Goal: Check status: Check status

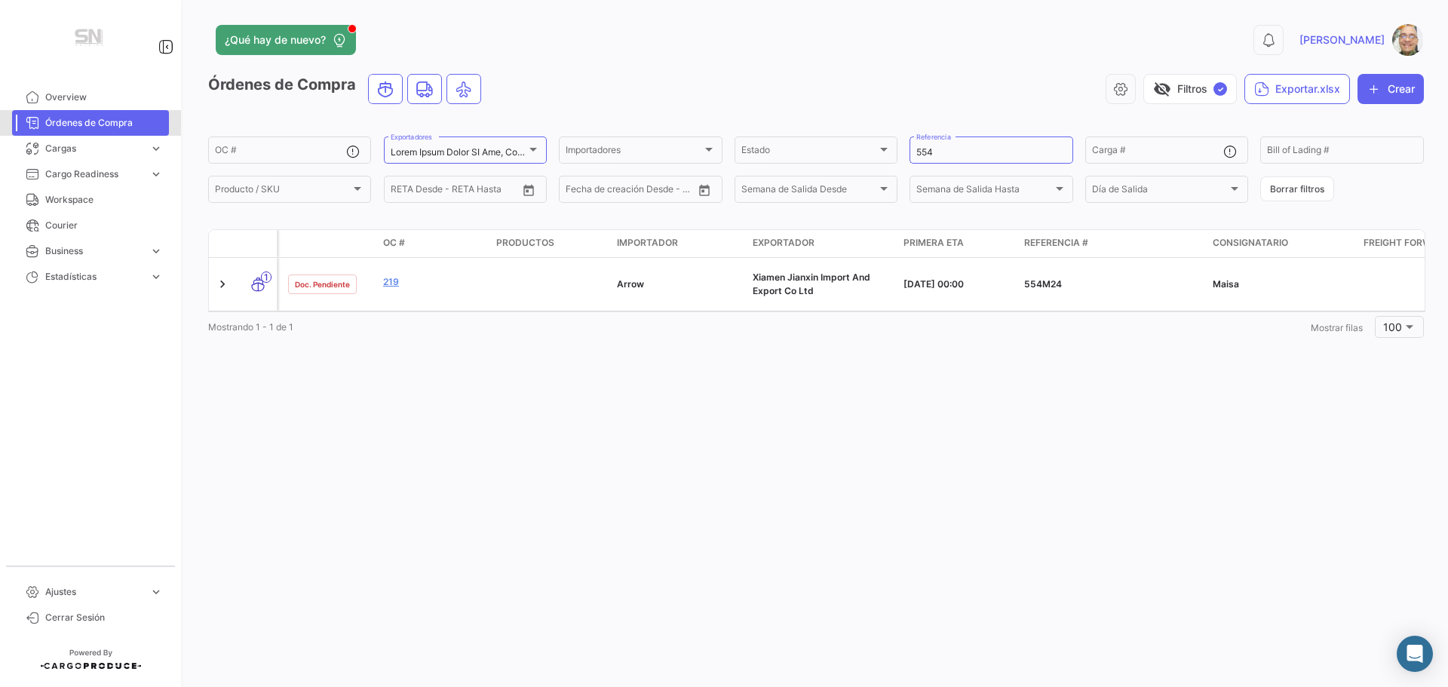
click at [72, 117] on span "Órdenes de Compra" at bounding box center [104, 123] width 118 height 14
click at [948, 152] on input "554" at bounding box center [990, 152] width 149 height 11
type input "5"
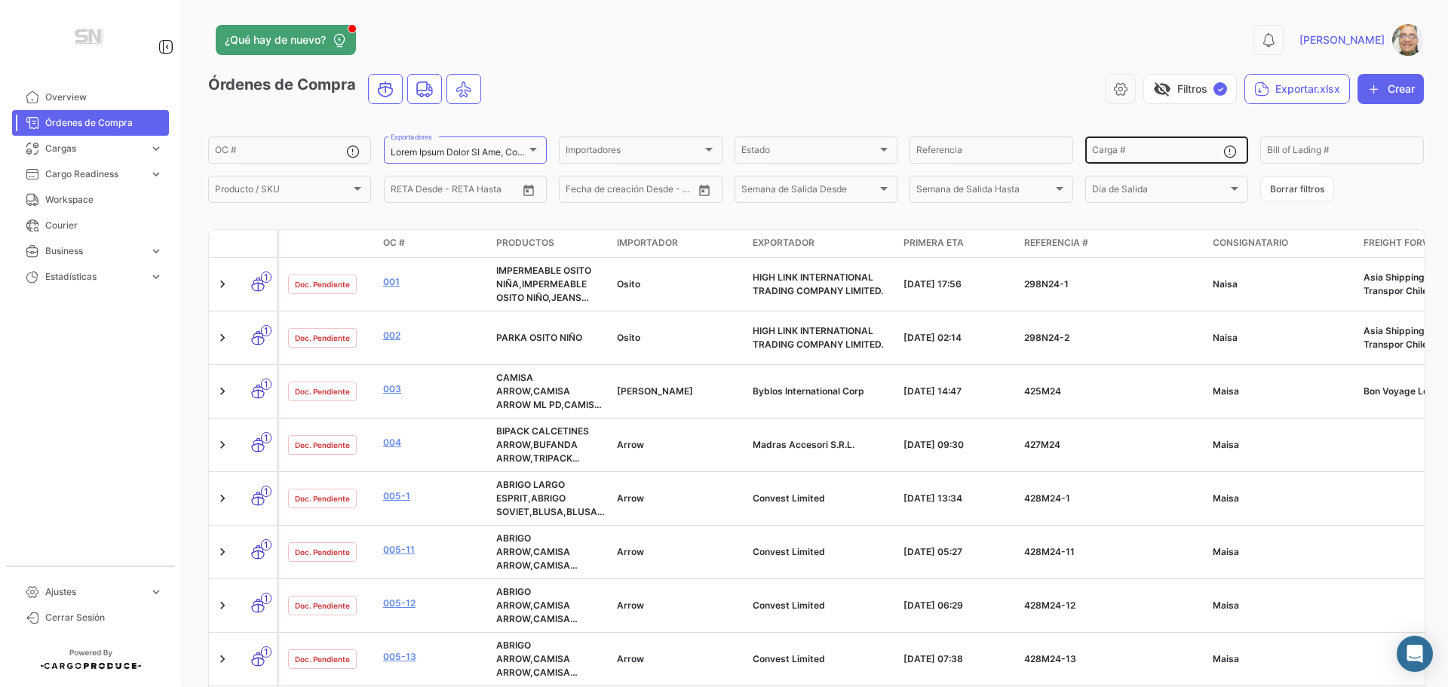
click at [1151, 155] on input "Carga #" at bounding box center [1157, 152] width 131 height 11
paste input "TIIU2214074"
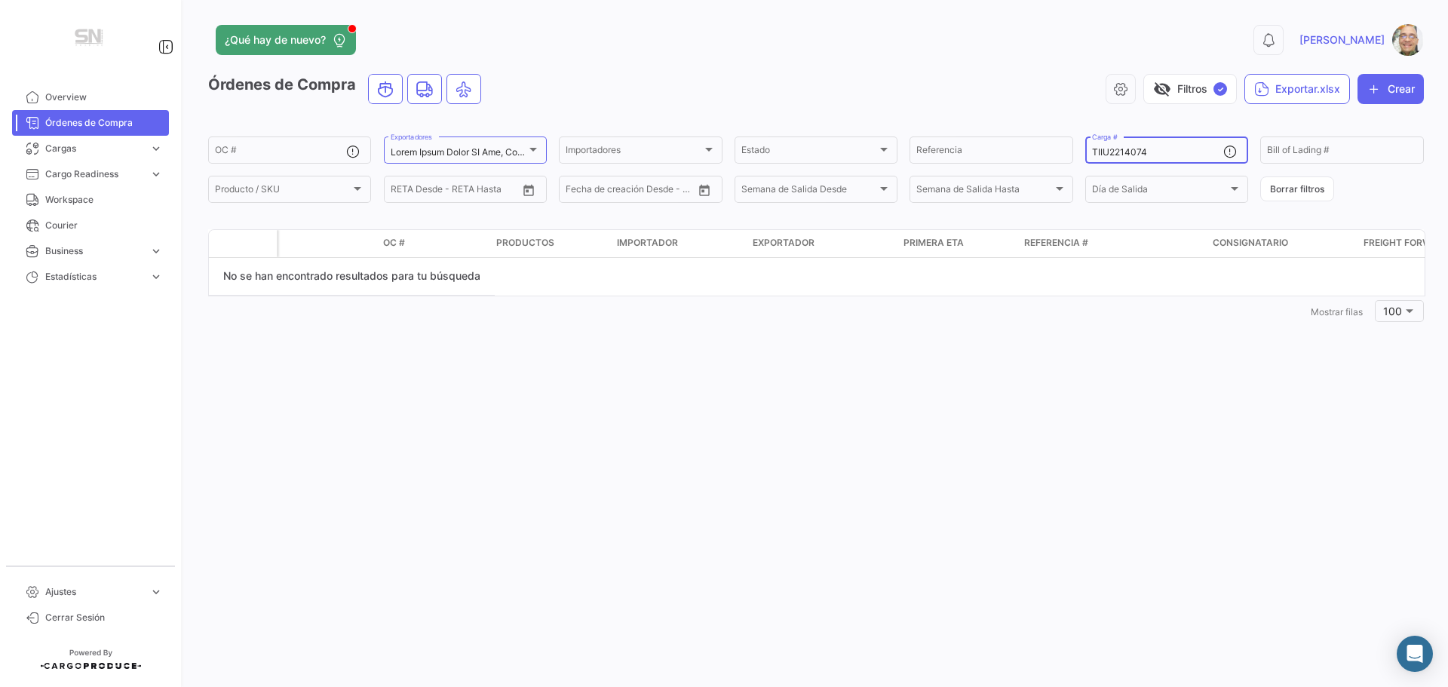
click at [1146, 155] on input "TIIU2214074" at bounding box center [1157, 152] width 131 height 11
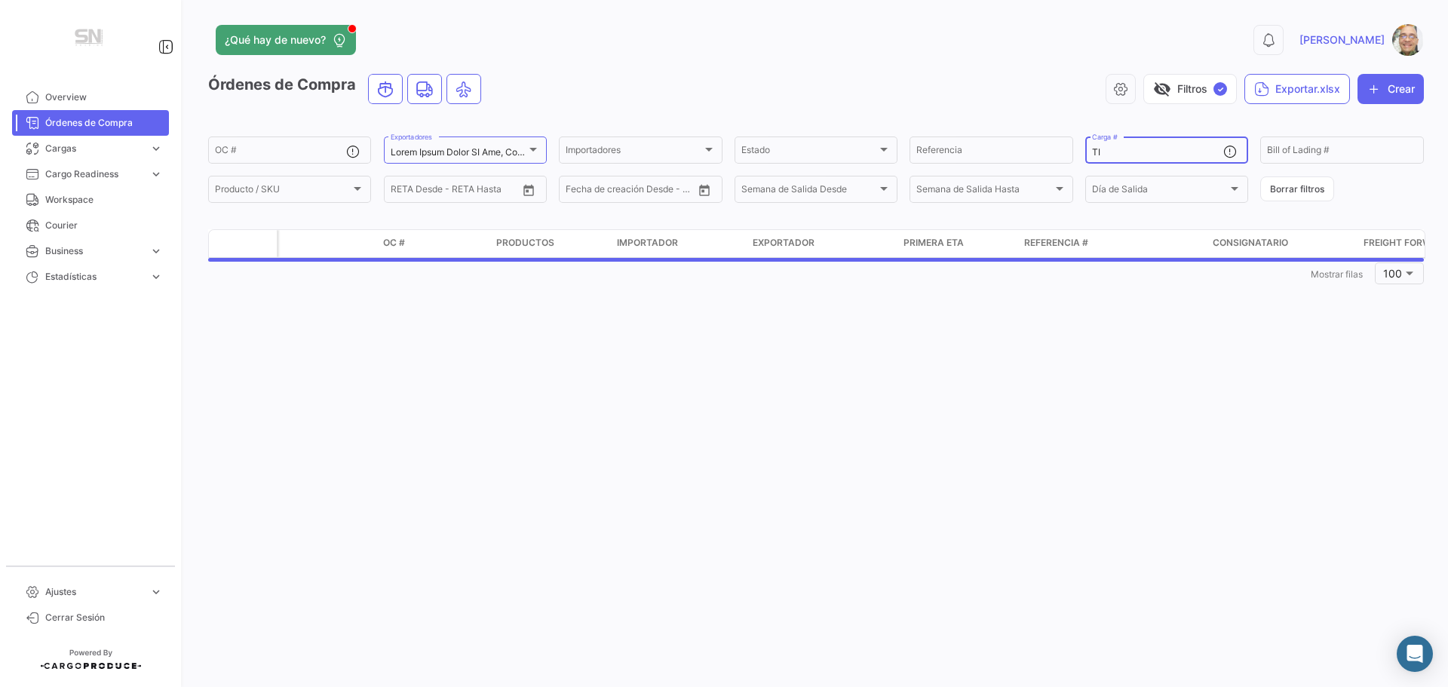
type input "T"
paste input "TTNU8754263"
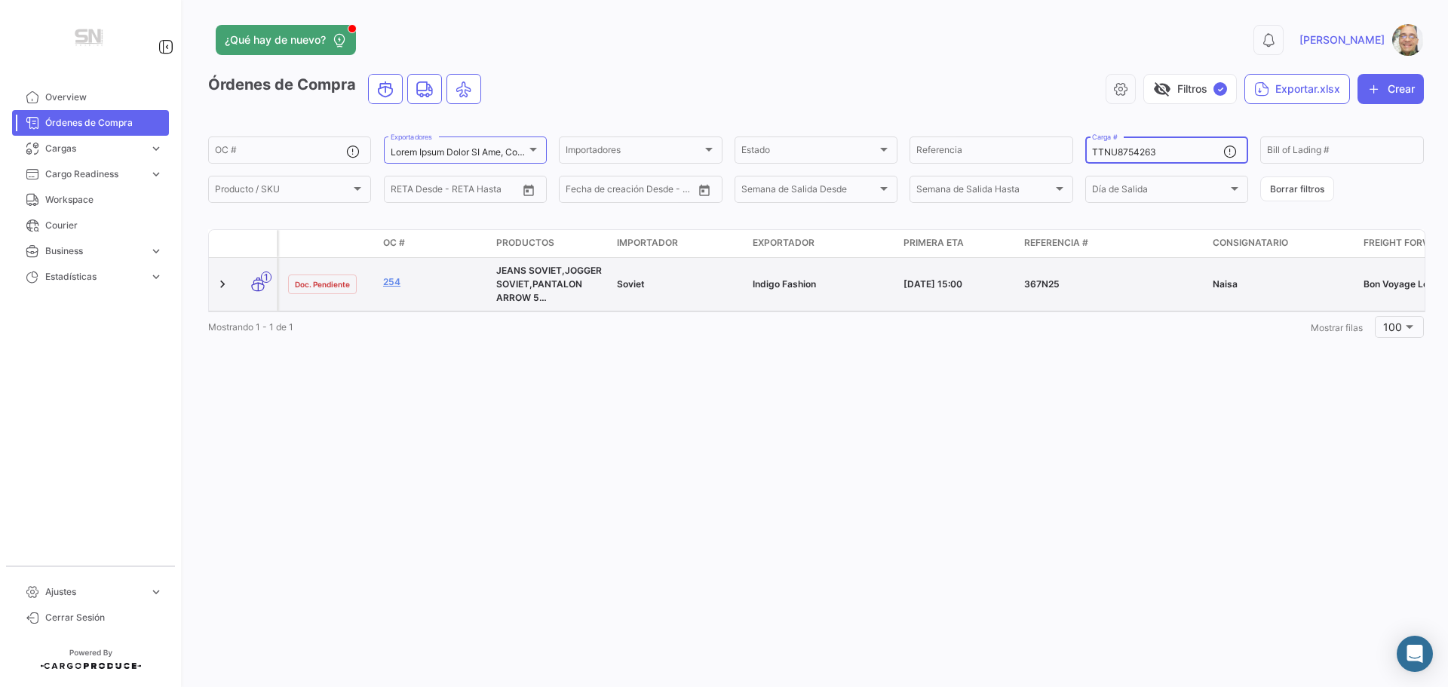
type input "TTNU8754263"
click at [396, 274] on datatable-body-cell "254" at bounding box center [433, 284] width 113 height 53
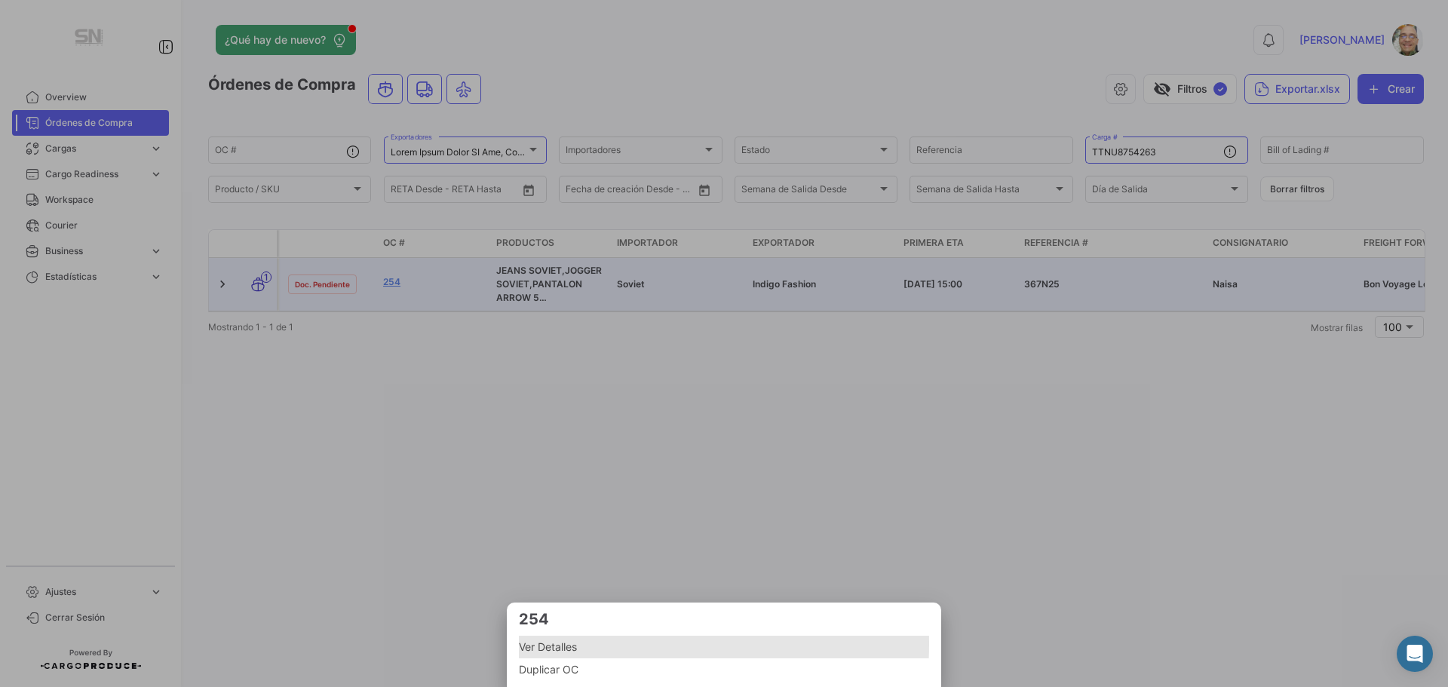
click at [552, 644] on span "Ver Detalles" at bounding box center [724, 647] width 410 height 18
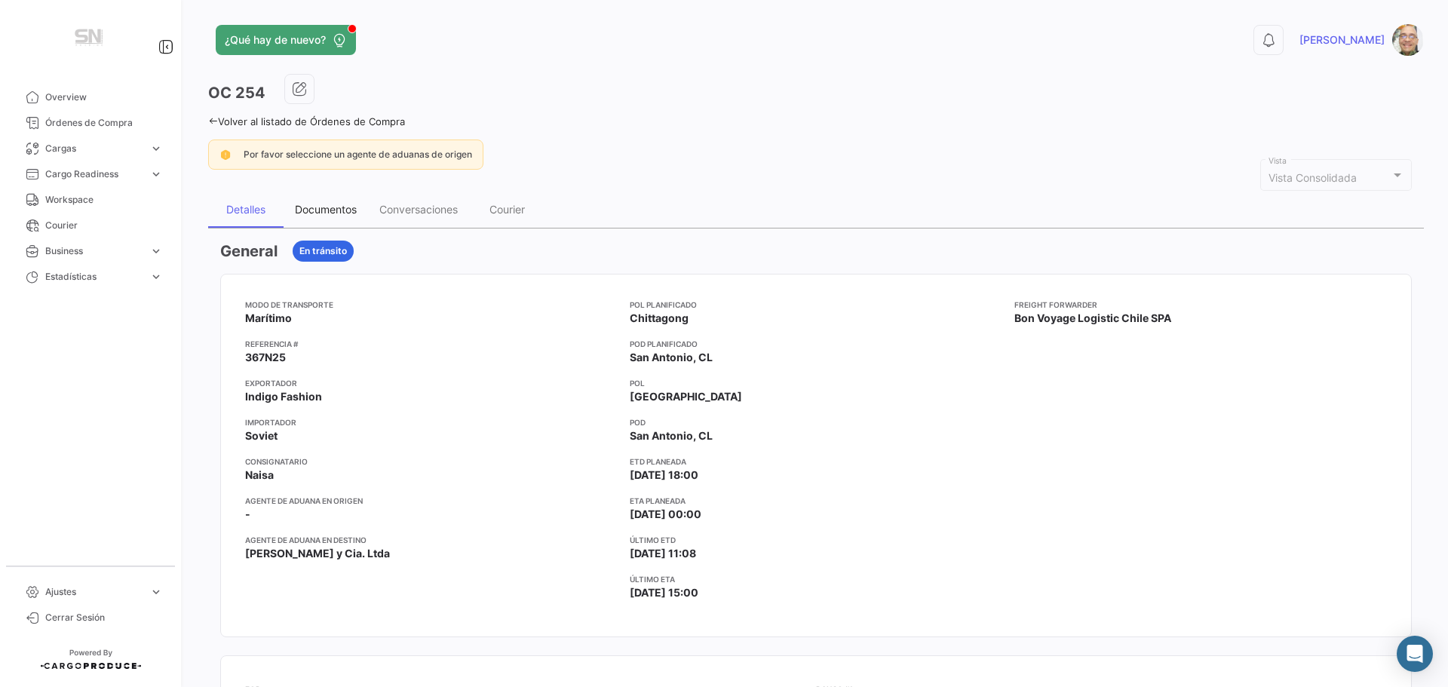
click at [336, 205] on div "Documentos" at bounding box center [326, 209] width 62 height 13
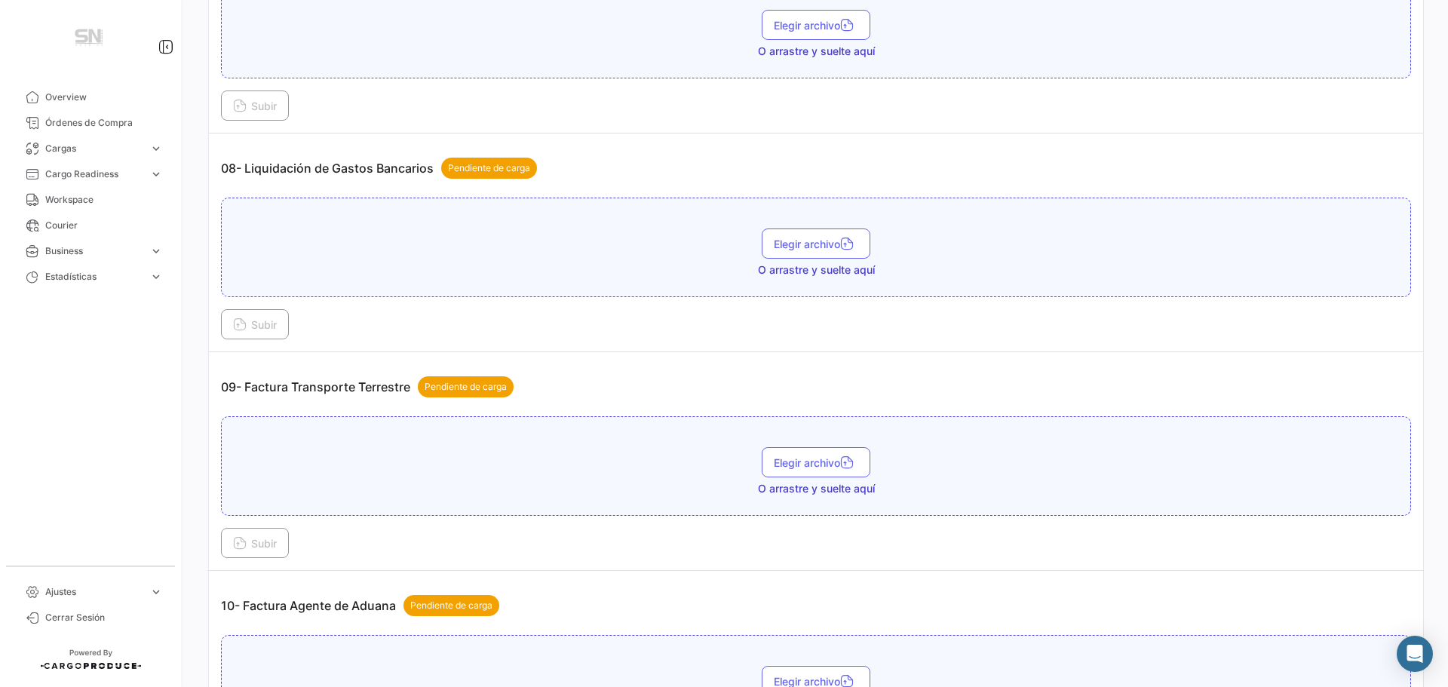
scroll to position [1734, 0]
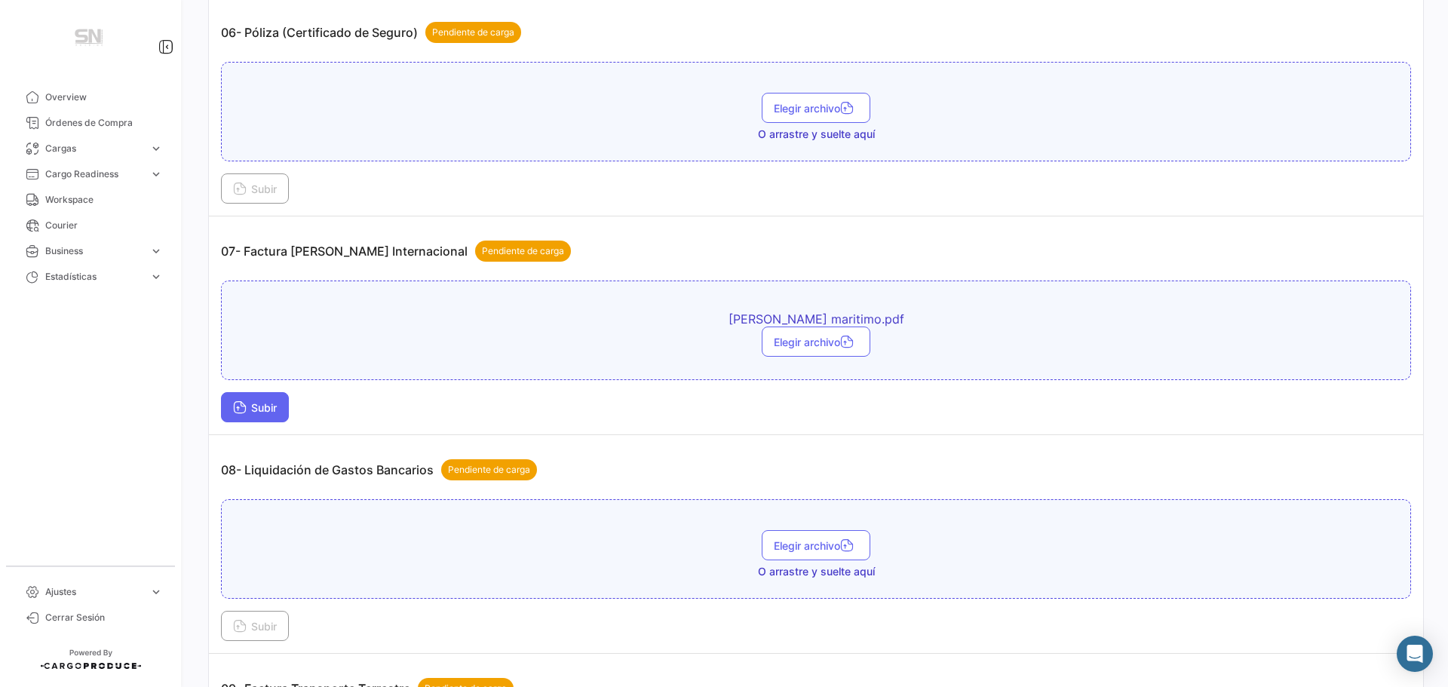
click at [232, 411] on button "Subir" at bounding box center [255, 407] width 68 height 30
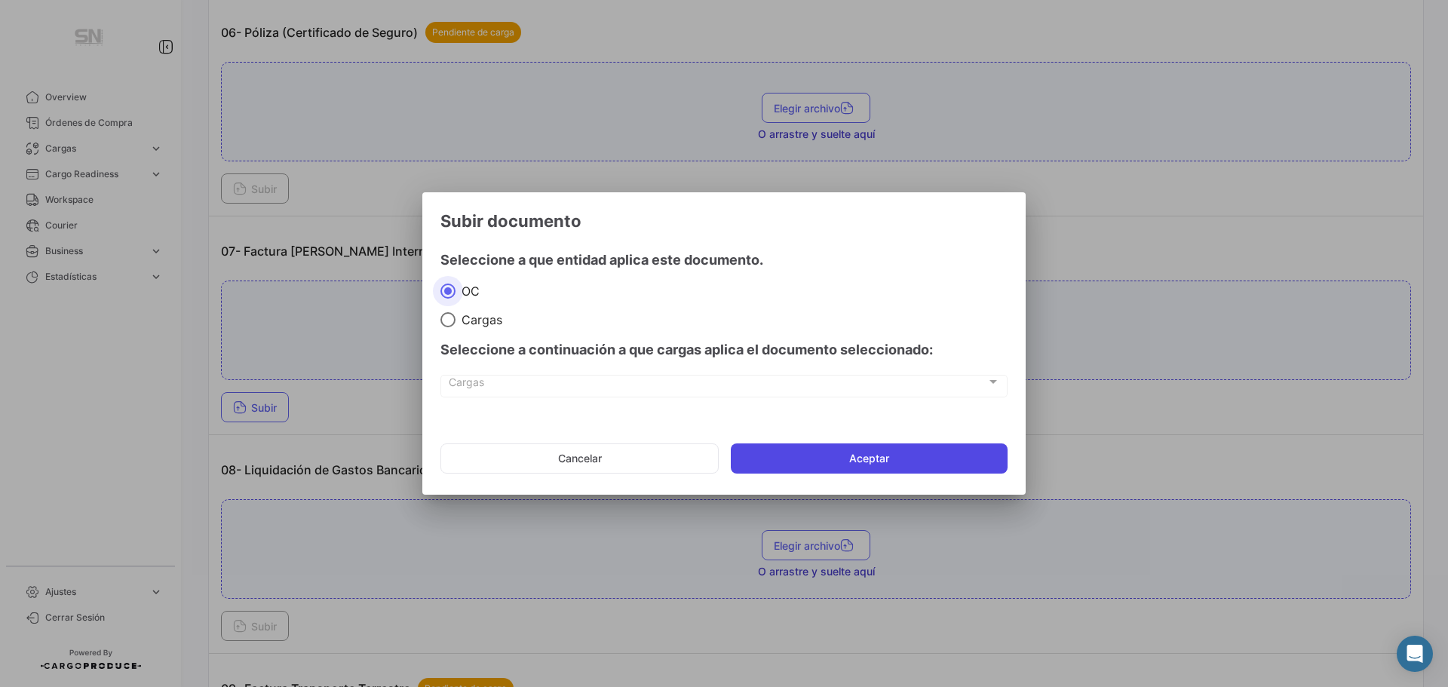
click at [779, 460] on button "Aceptar" at bounding box center [869, 458] width 277 height 30
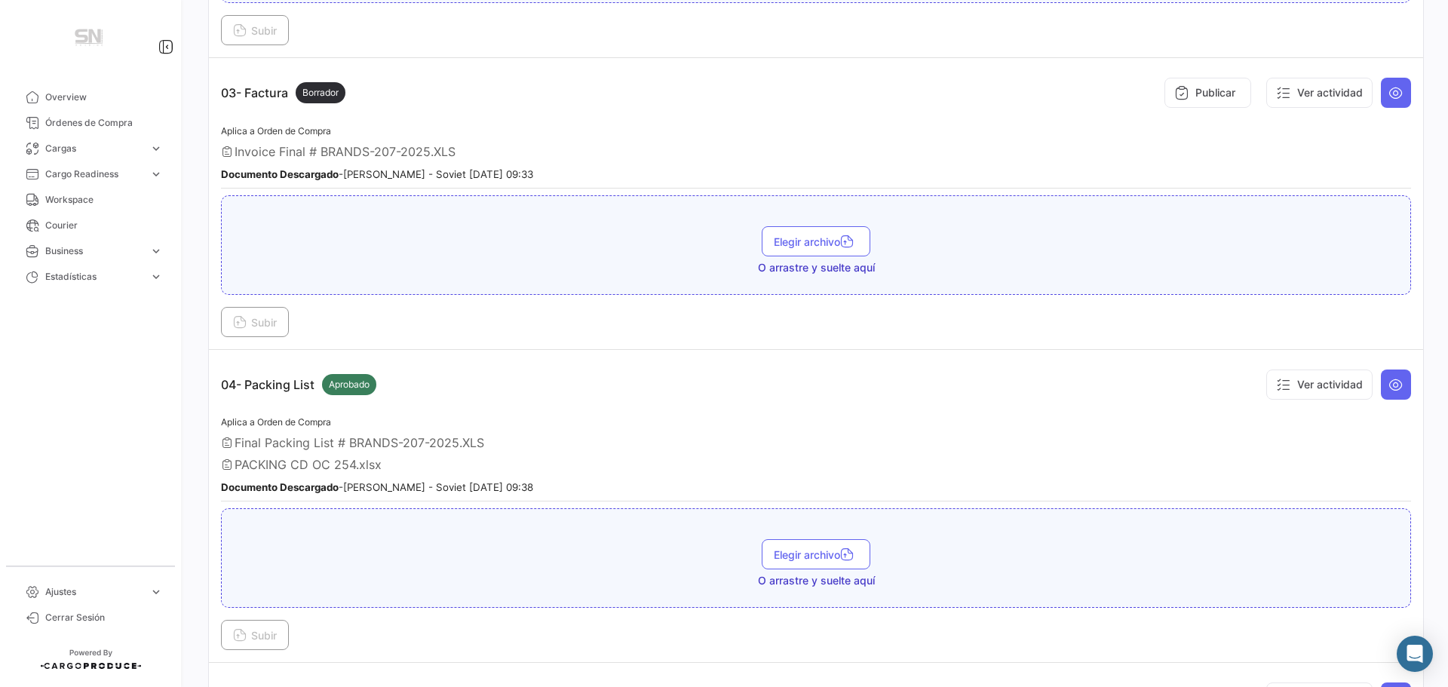
scroll to position [754, 0]
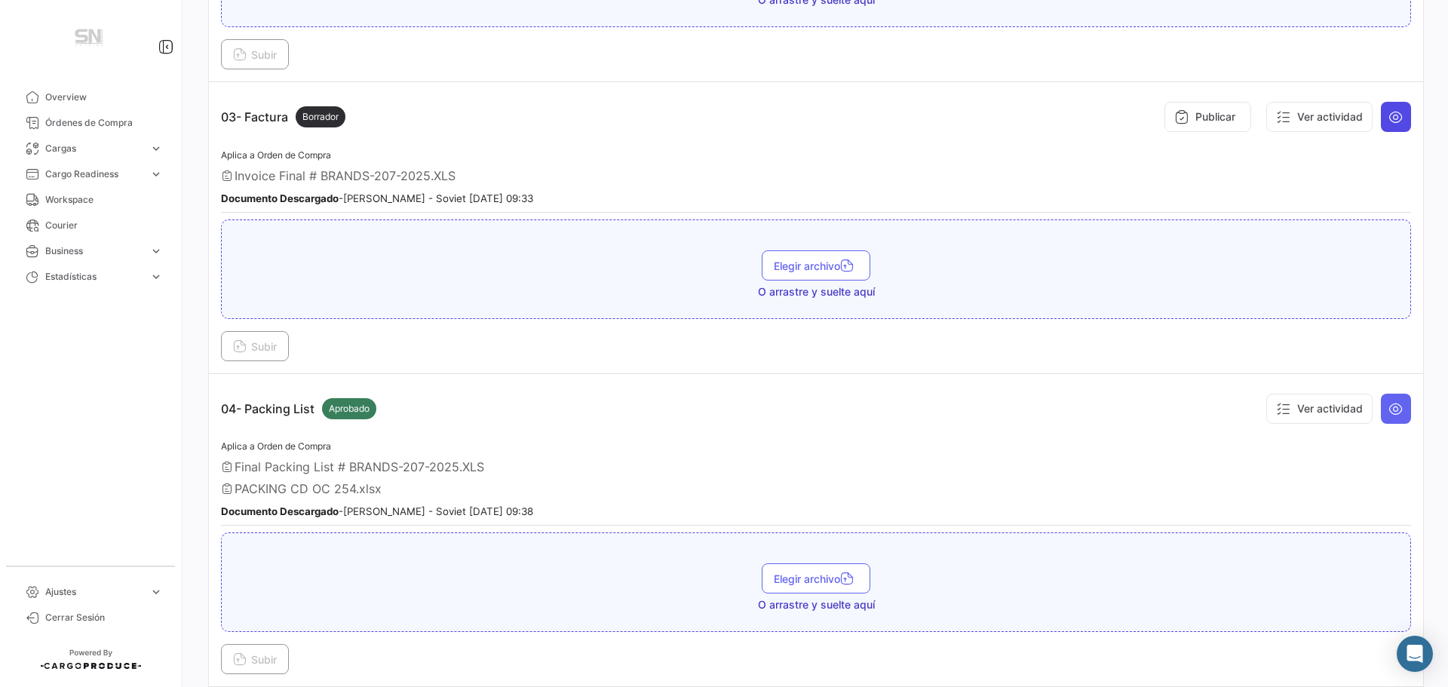
click at [1394, 117] on icon at bounding box center [1395, 116] width 15 height 15
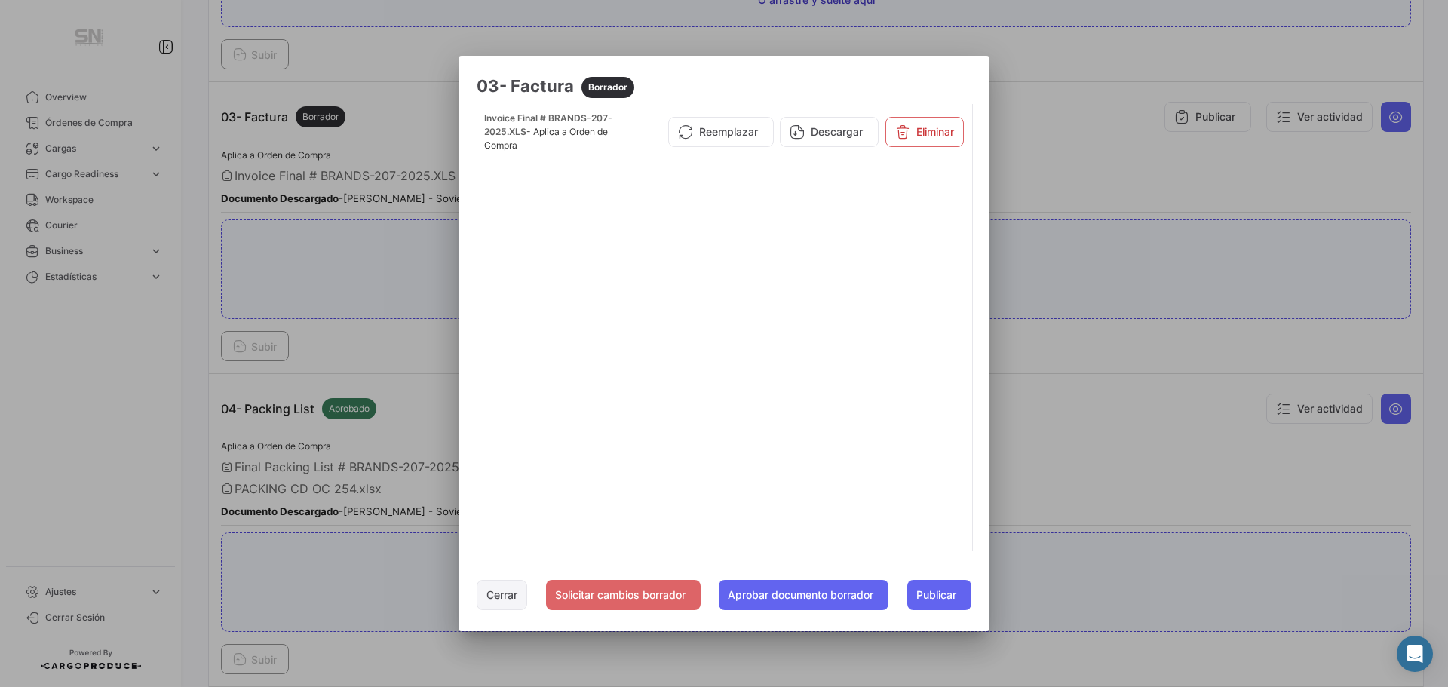
click at [491, 593] on button "Cerrar" at bounding box center [502, 595] width 51 height 30
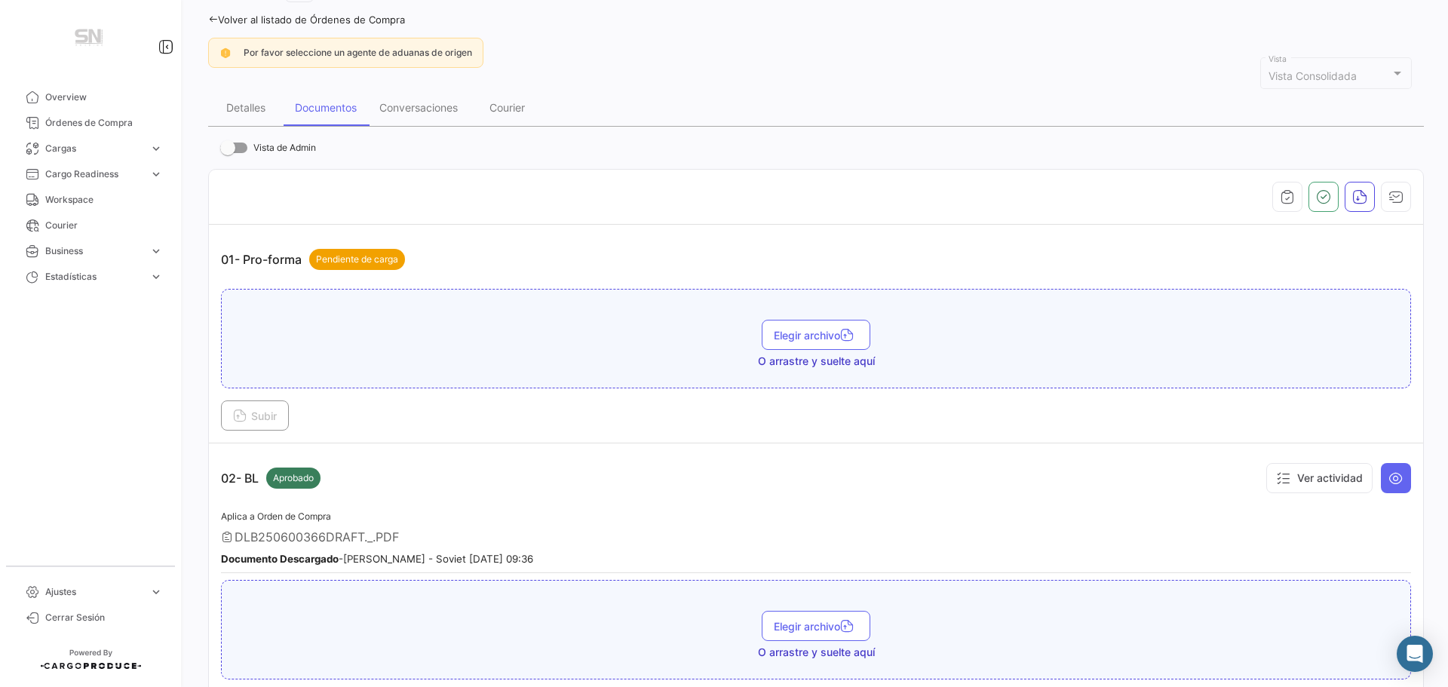
scroll to position [0, 0]
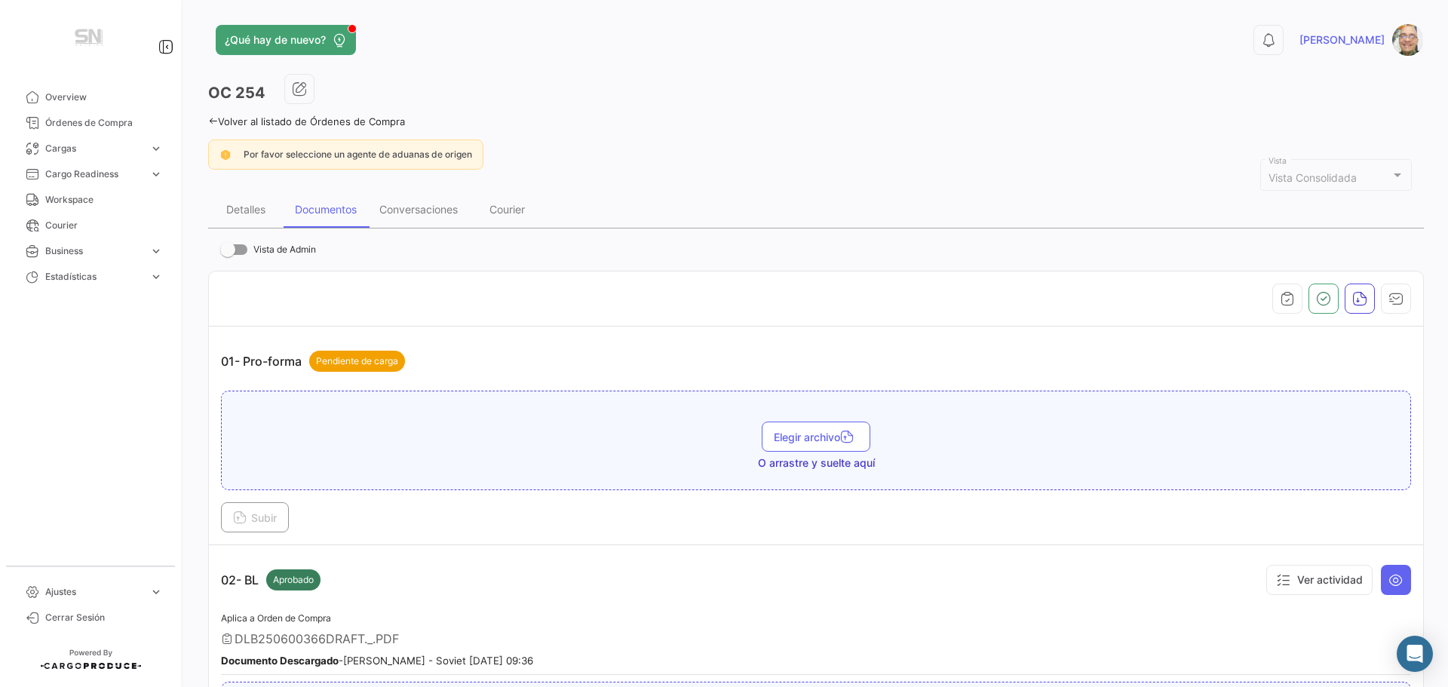
click at [213, 124] on icon at bounding box center [213, 121] width 10 height 10
